Goal: Check status

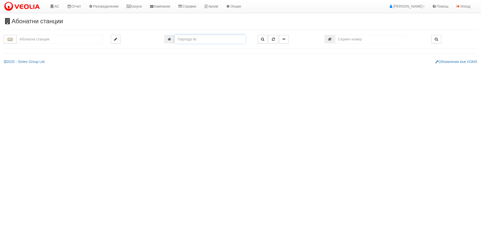
click at [198, 38] on input "number" at bounding box center [210, 39] width 71 height 9
type input "25656"
type input "124/3,4,5 - "[PERSON_NAME] [GEOGRAPHIC_DATA] " ЕАД"
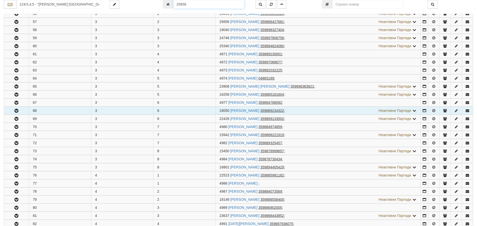
scroll to position [140, 0]
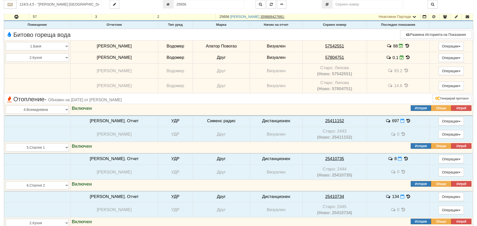
click at [405, 44] on icon at bounding box center [408, 46] width 6 height 4
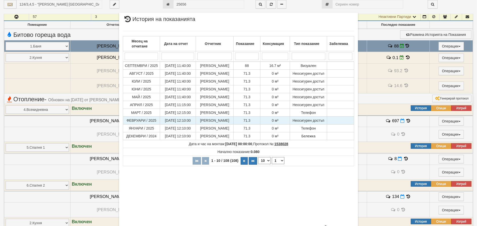
scroll to position [22, 0]
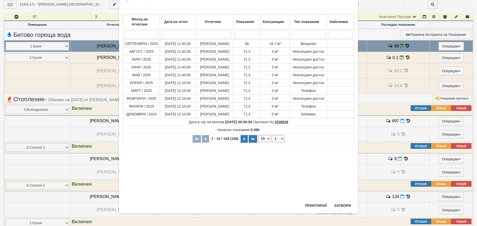
click at [262, 142] on select "10 20 30 40" at bounding box center [264, 138] width 13 height 7
select select "40"
click at [258, 142] on select "10 20 30 40" at bounding box center [264, 138] width 13 height 7
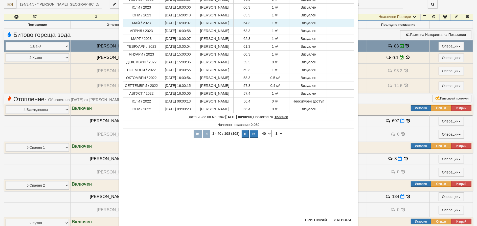
scroll to position [302, 0]
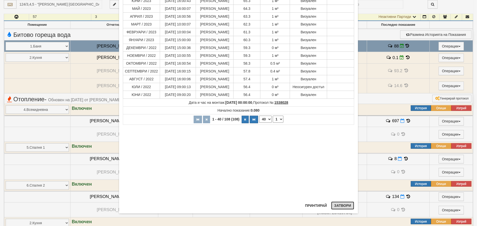
click at [342, 205] on button "Затвори" at bounding box center [342, 206] width 23 height 8
